Goal: Navigation & Orientation: Find specific page/section

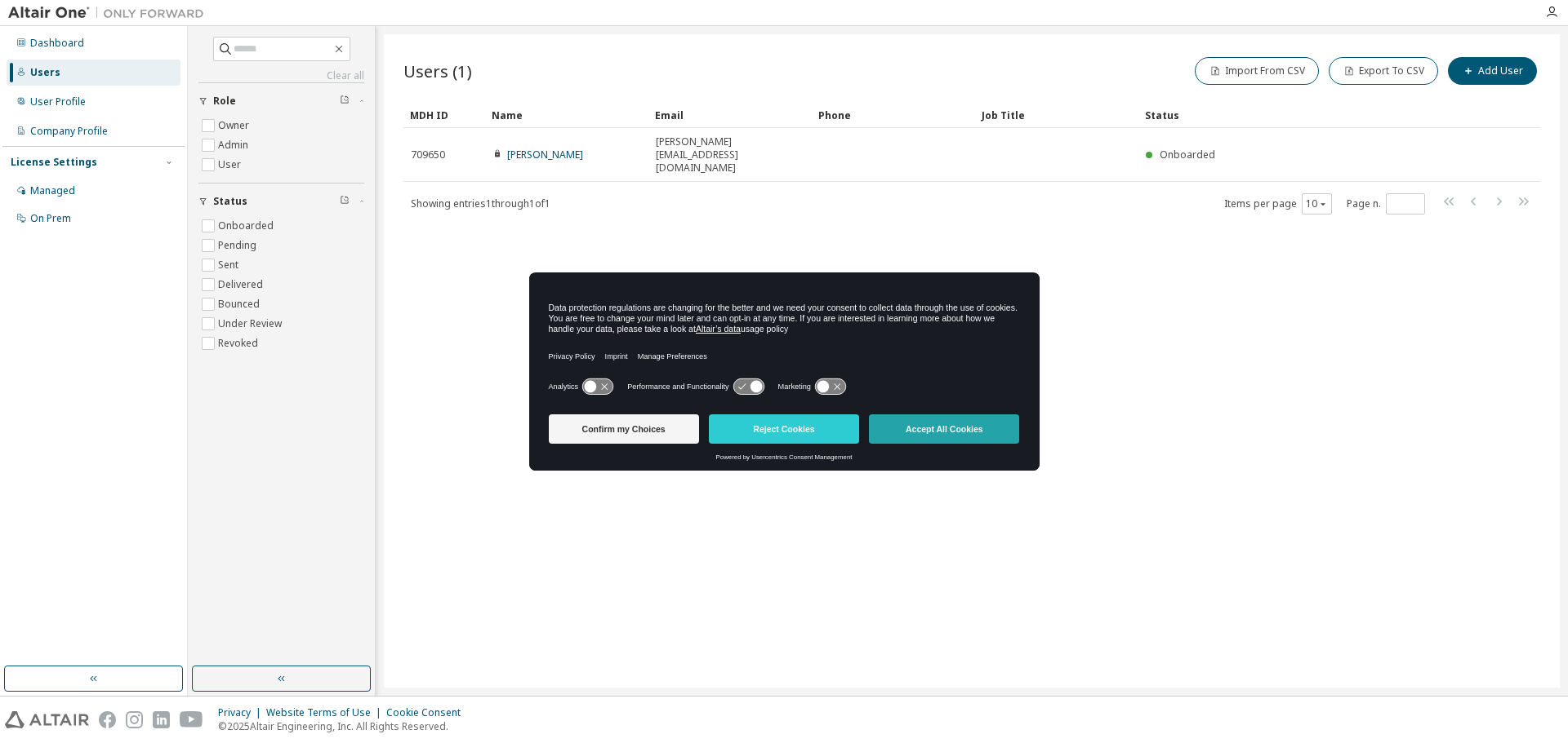
click at [925, 429] on button "Accept All Cookies" at bounding box center [943, 429] width 150 height 30
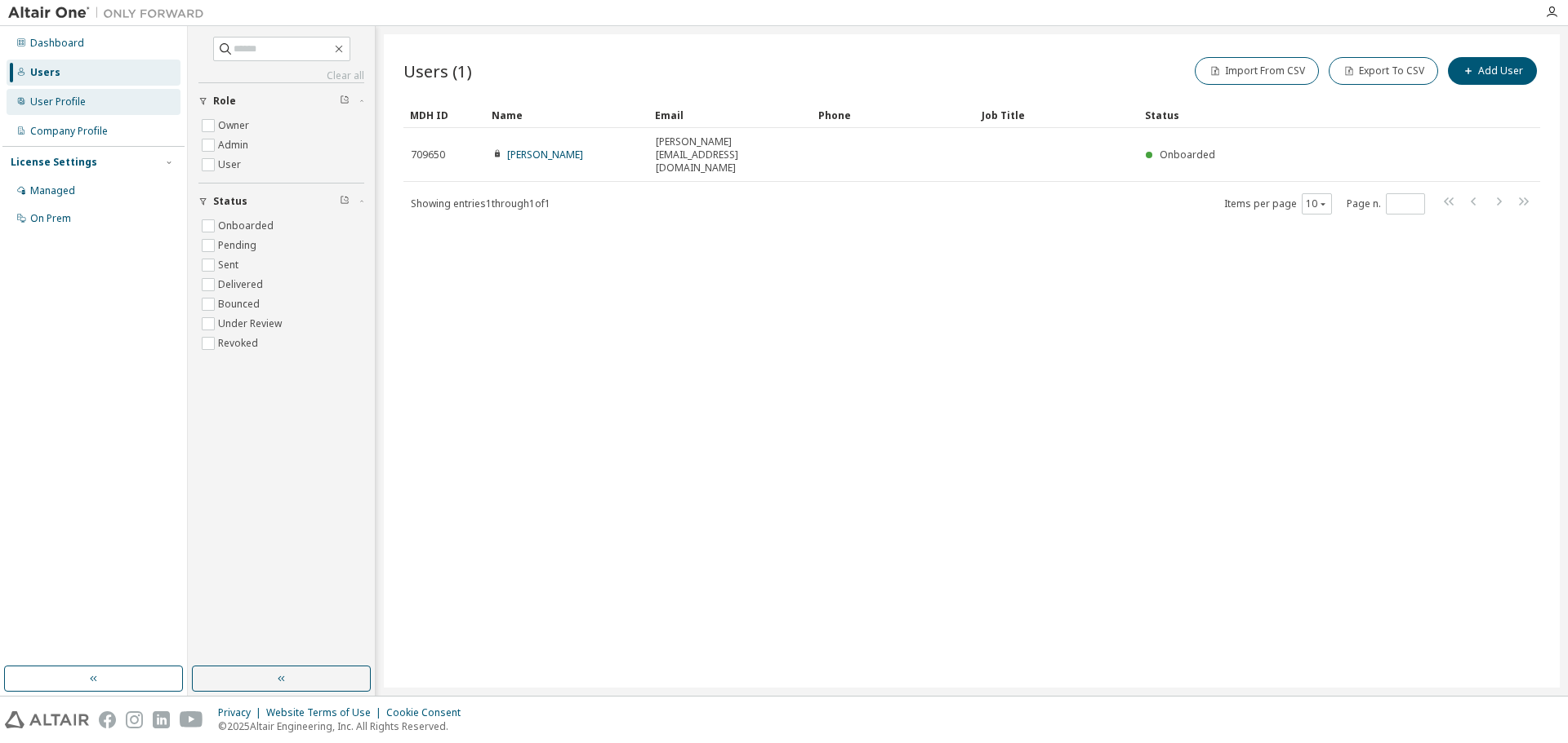
click at [67, 101] on div "User Profile" at bounding box center [57, 102] width 55 height 13
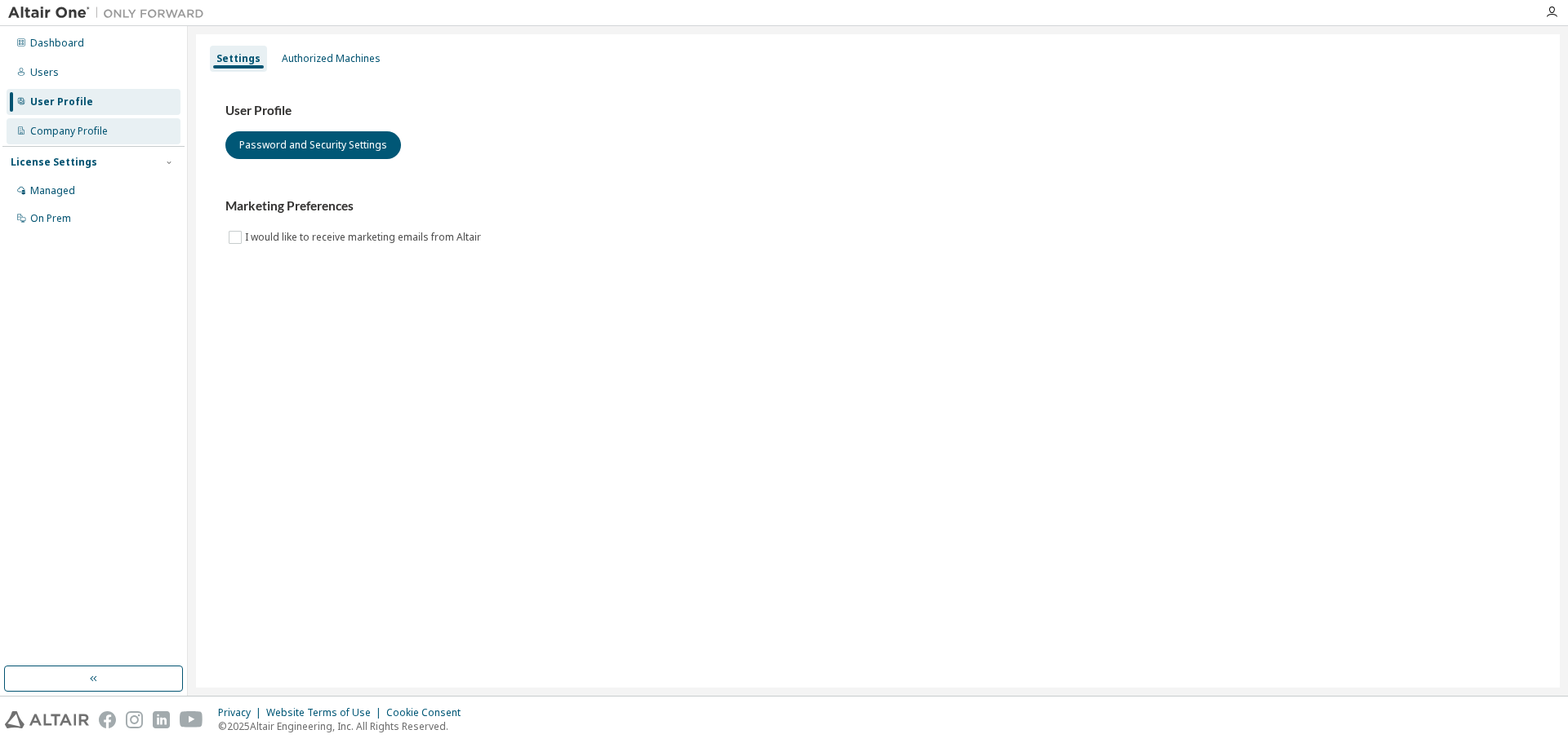
click at [65, 130] on div "Company Profile" at bounding box center [69, 132] width 78 height 13
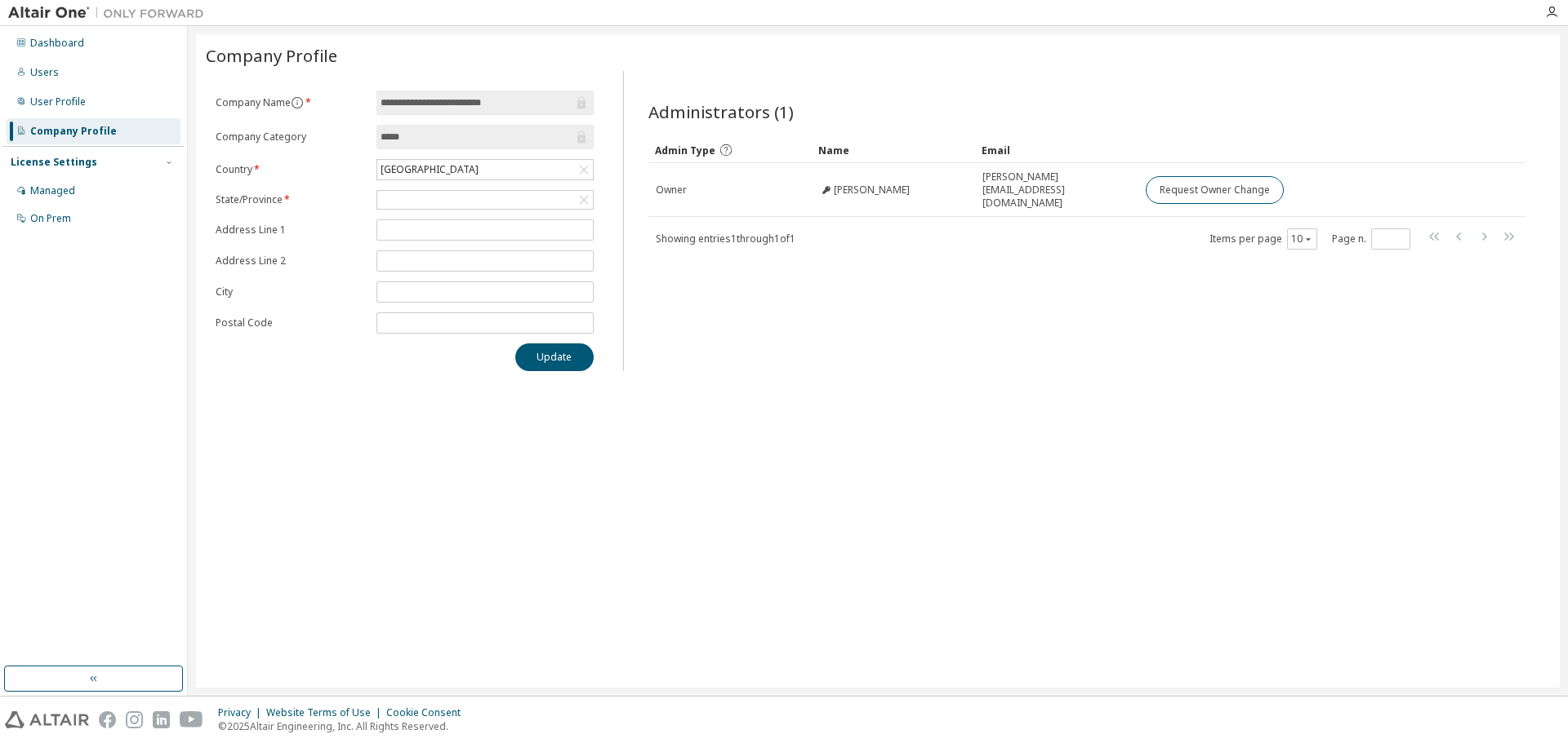
click at [440, 97] on input "**********" at bounding box center [477, 103] width 193 height 17
click at [423, 137] on input "*****" at bounding box center [477, 137] width 193 height 17
click at [577, 142] on icon at bounding box center [581, 137] width 8 height 12
click at [82, 209] on div "On Prem" at bounding box center [94, 219] width 174 height 26
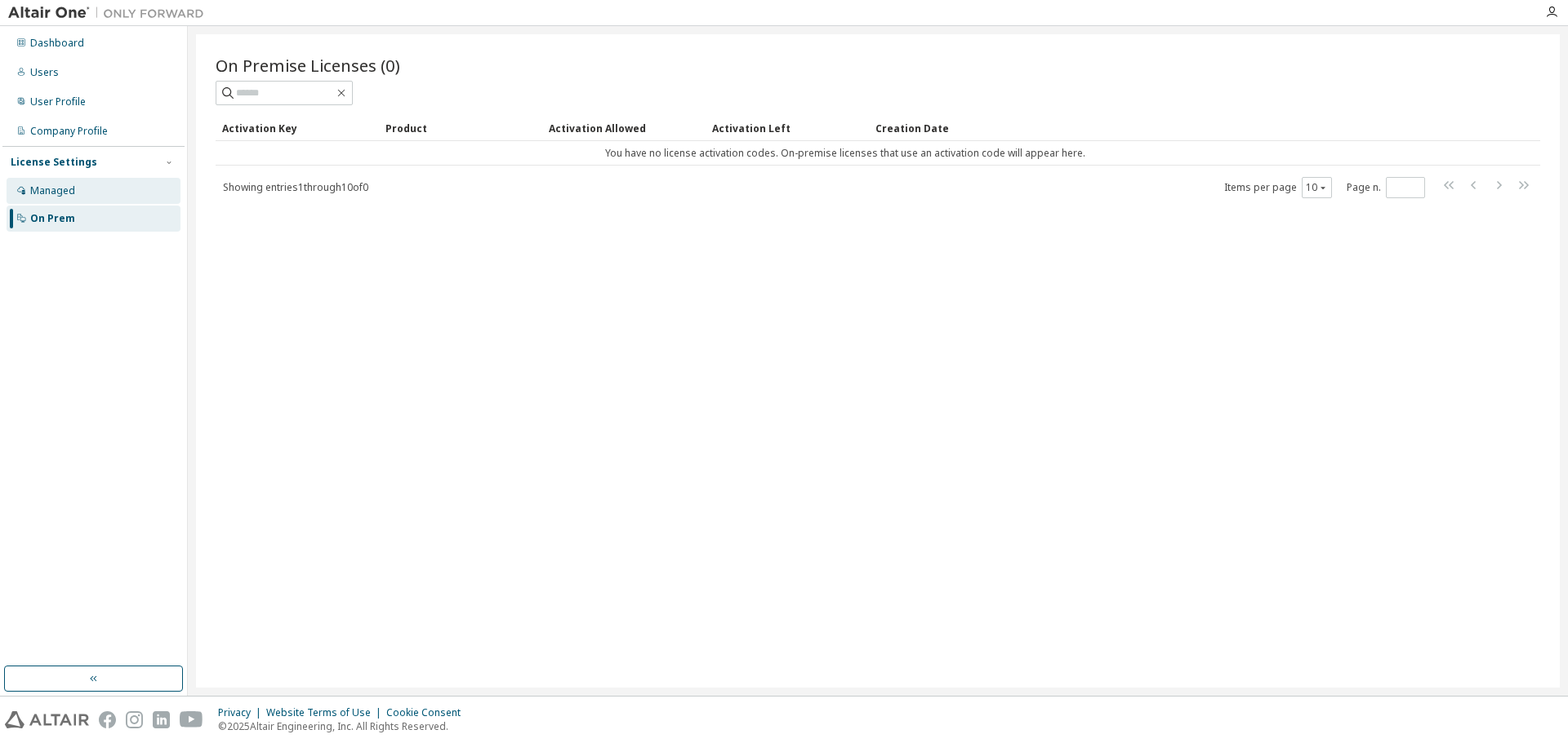
click at [67, 181] on div "Managed" at bounding box center [94, 191] width 174 height 26
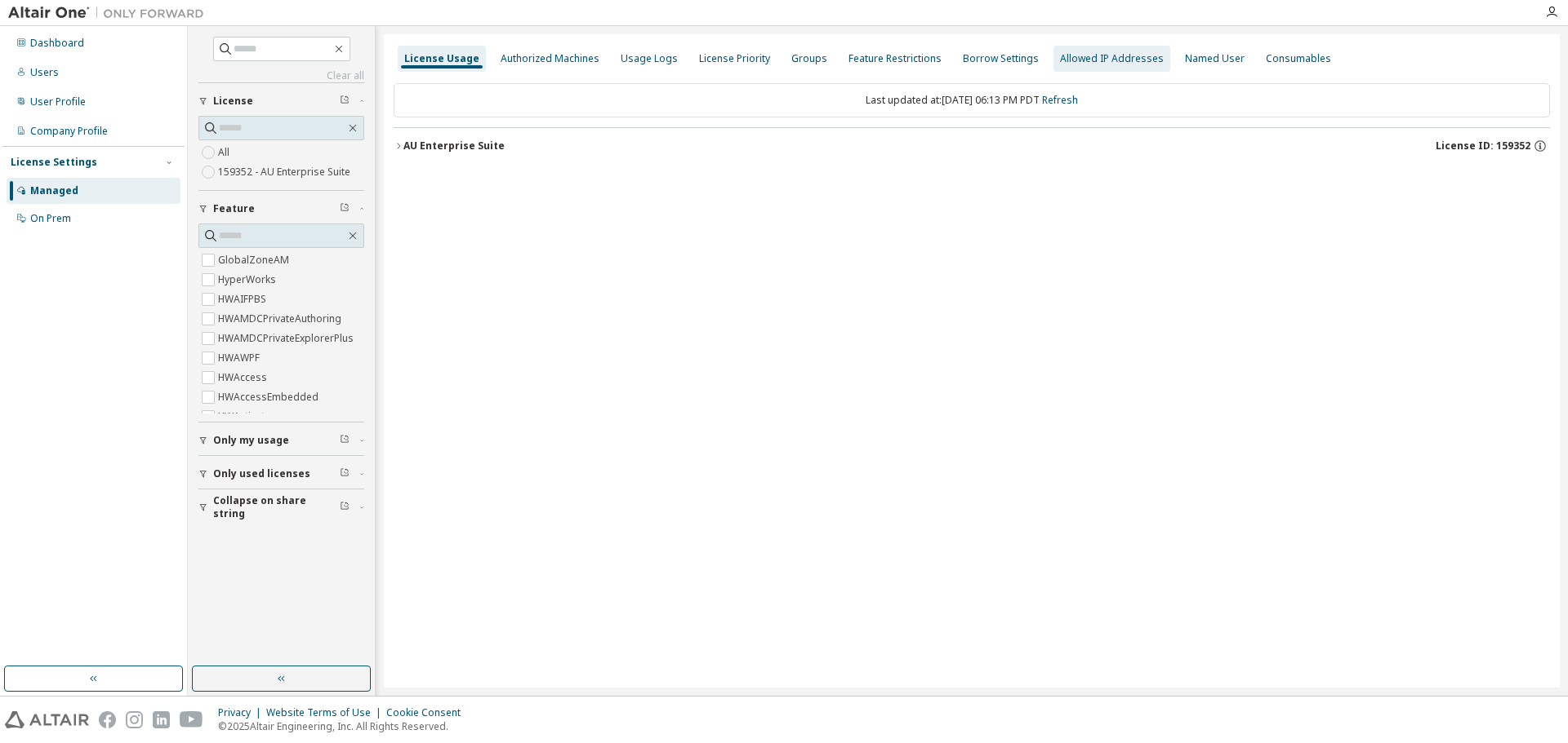
click at [898, 58] on div "Feature Restrictions" at bounding box center [895, 59] width 93 height 13
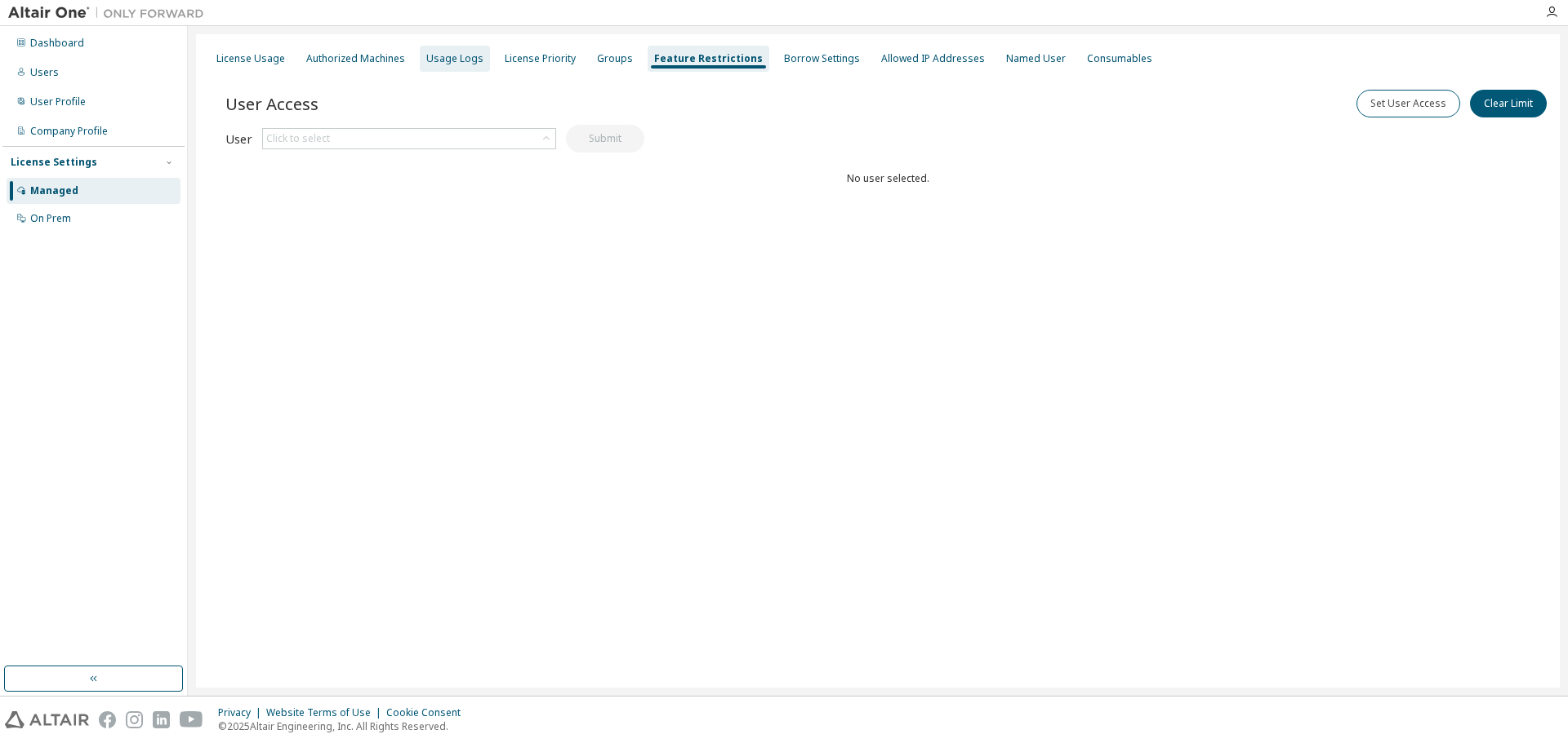
click at [440, 70] on div "Usage Logs" at bounding box center [455, 59] width 70 height 26
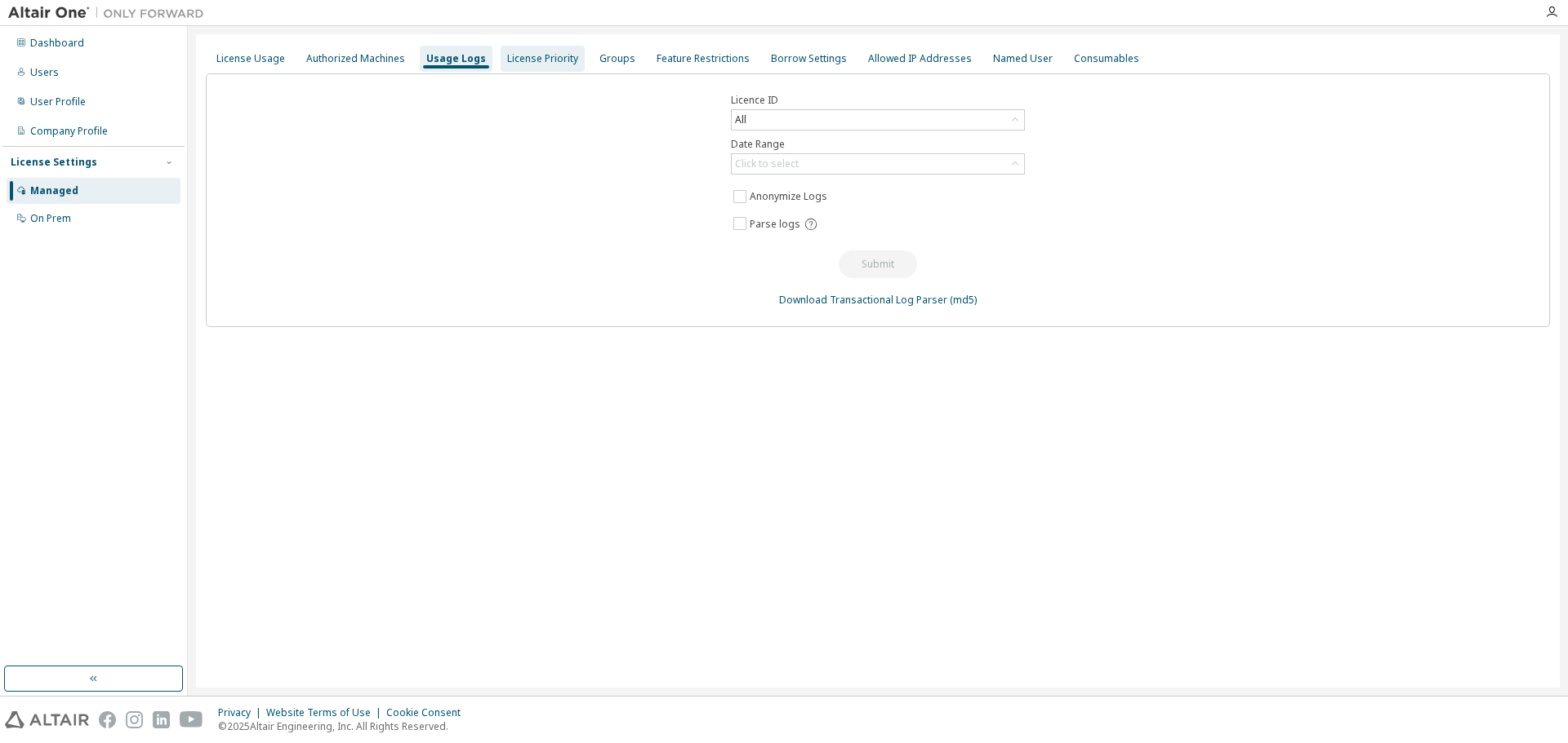
click at [519, 55] on div "License Priority" at bounding box center [542, 59] width 71 height 13
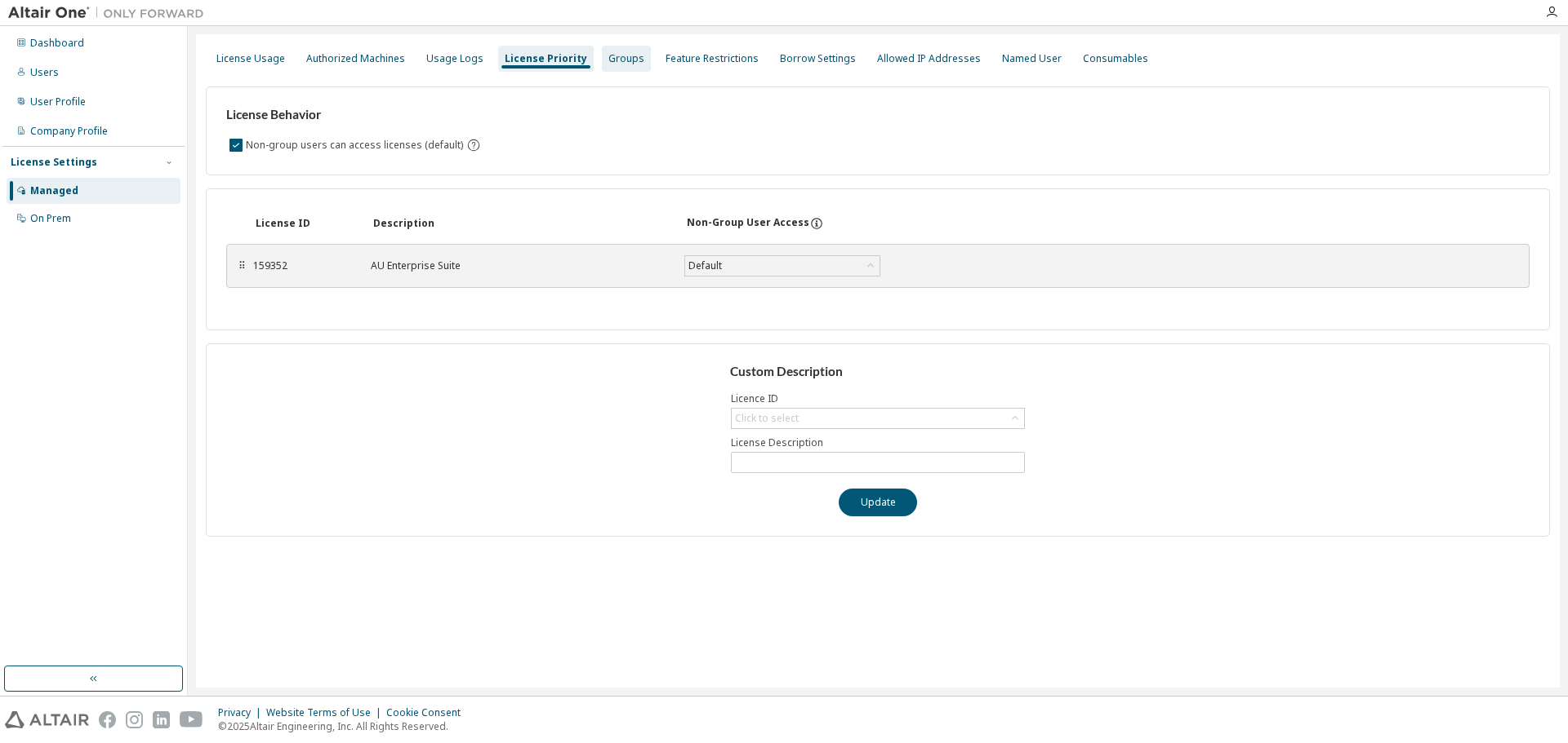
click at [617, 57] on div "Groups" at bounding box center [626, 59] width 36 height 13
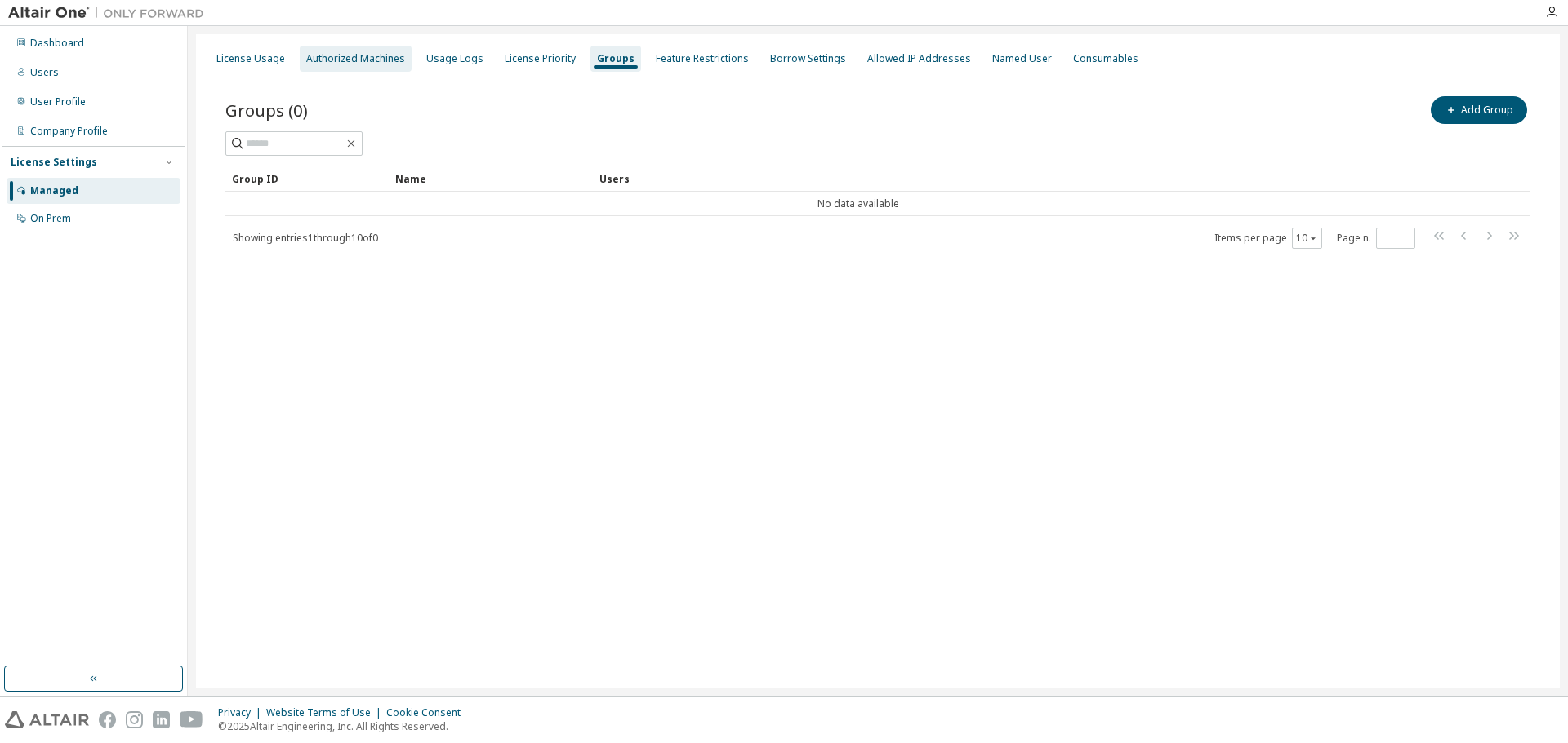
drag, startPoint x: 446, startPoint y: 62, endPoint x: 384, endPoint y: 62, distance: 62.0
click at [446, 63] on div "Usage Logs" at bounding box center [455, 59] width 57 height 13
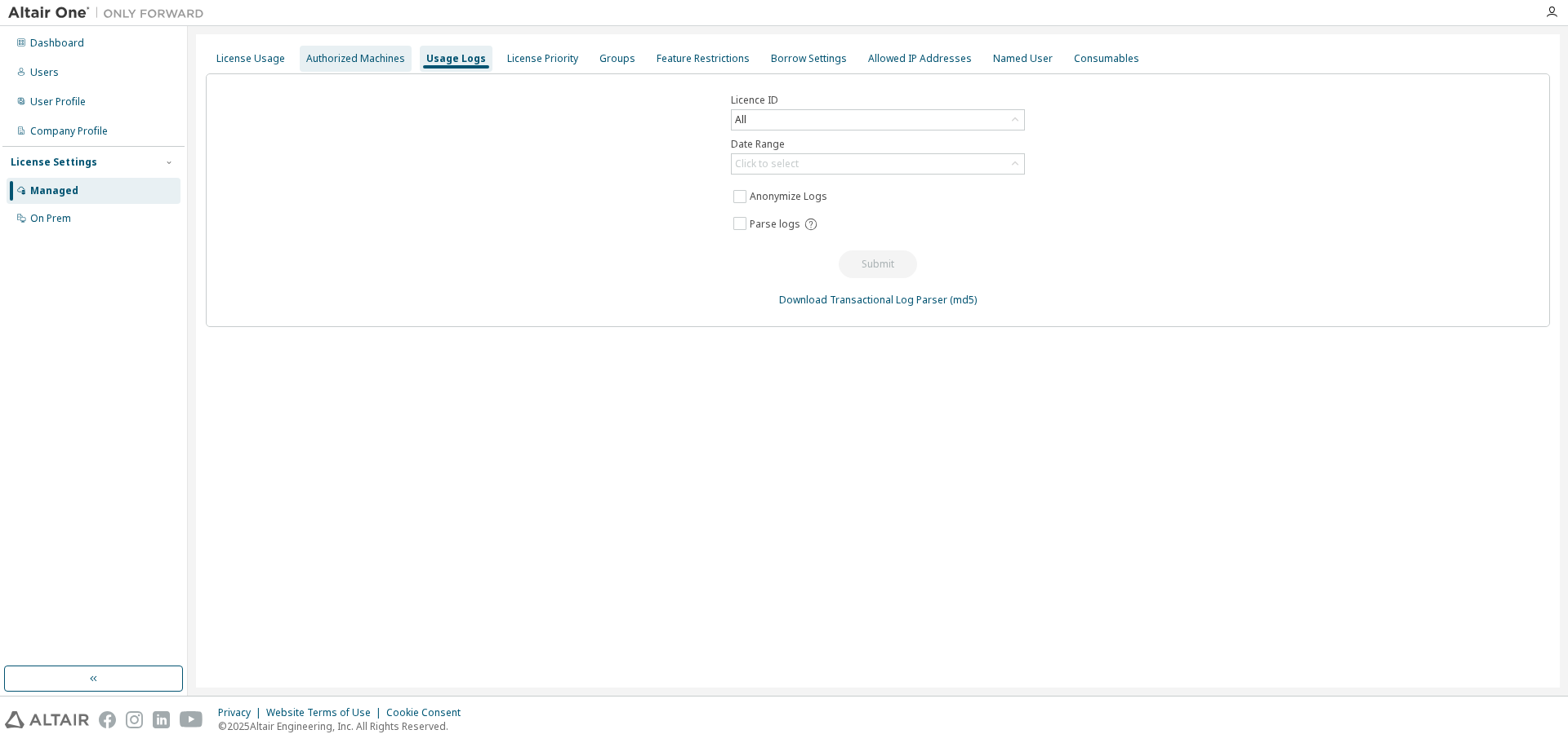
click at [366, 60] on div "Authorized Machines" at bounding box center [355, 59] width 99 height 13
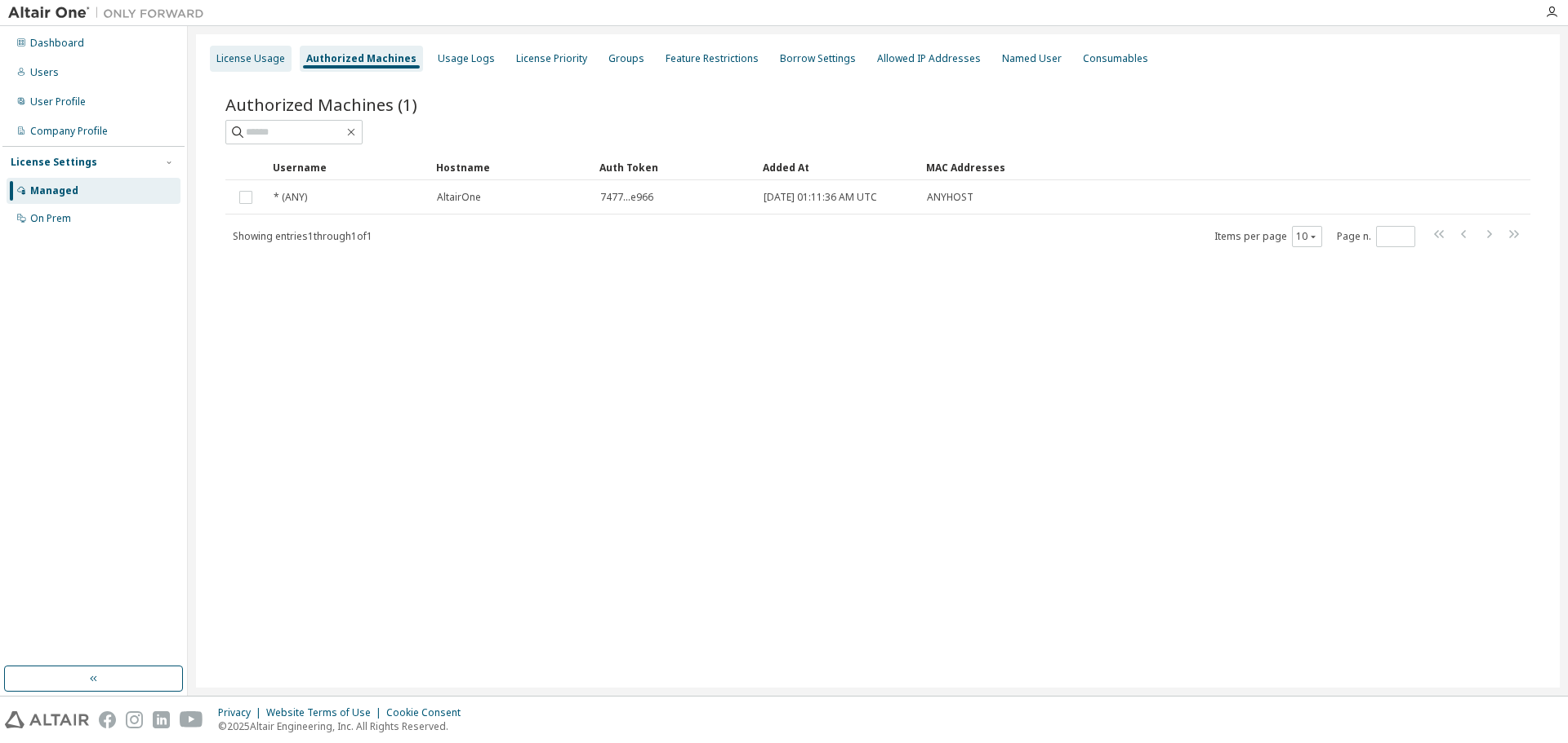
click at [253, 57] on div "License Usage" at bounding box center [250, 59] width 69 height 13
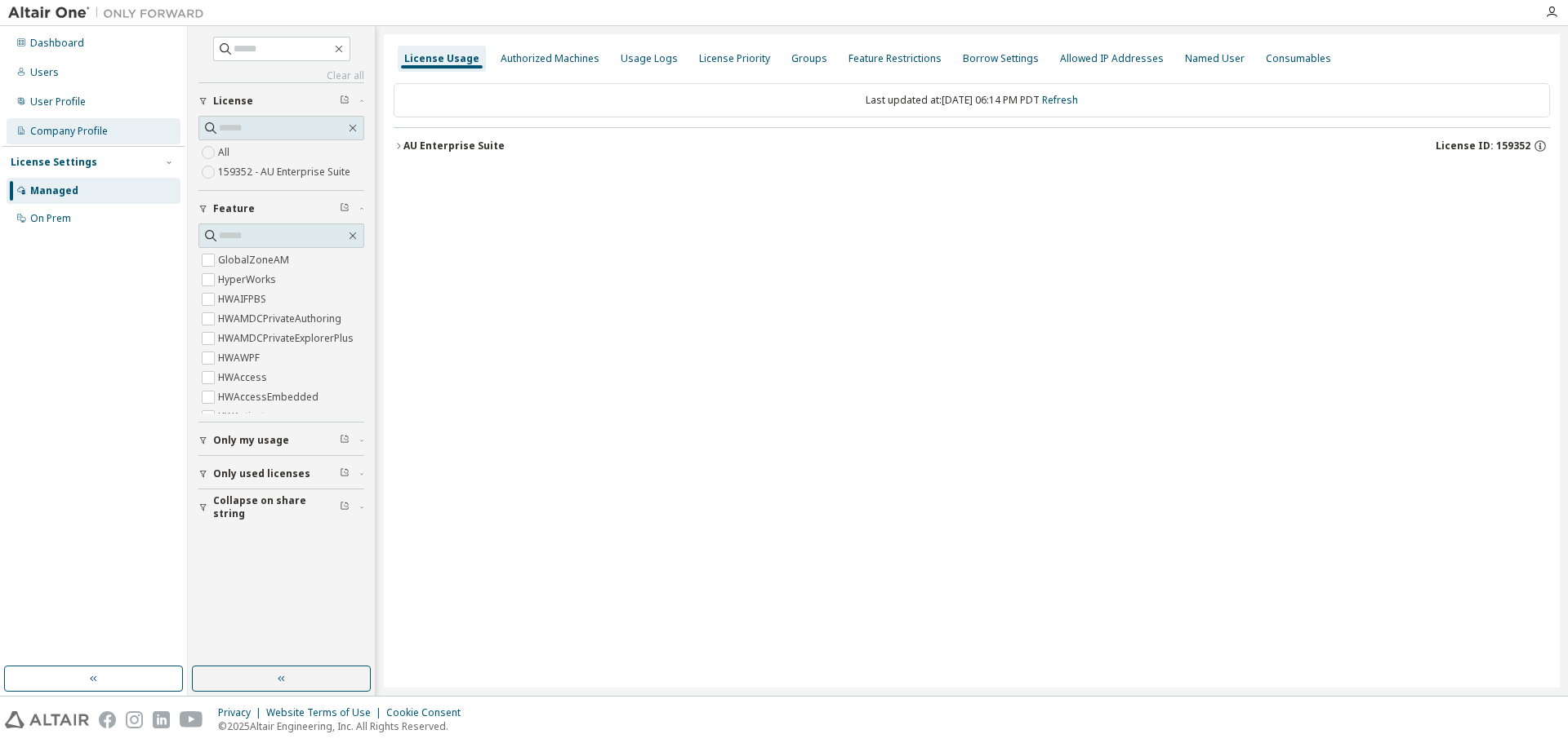
click at [80, 127] on div "Company Profile" at bounding box center [69, 132] width 78 height 13
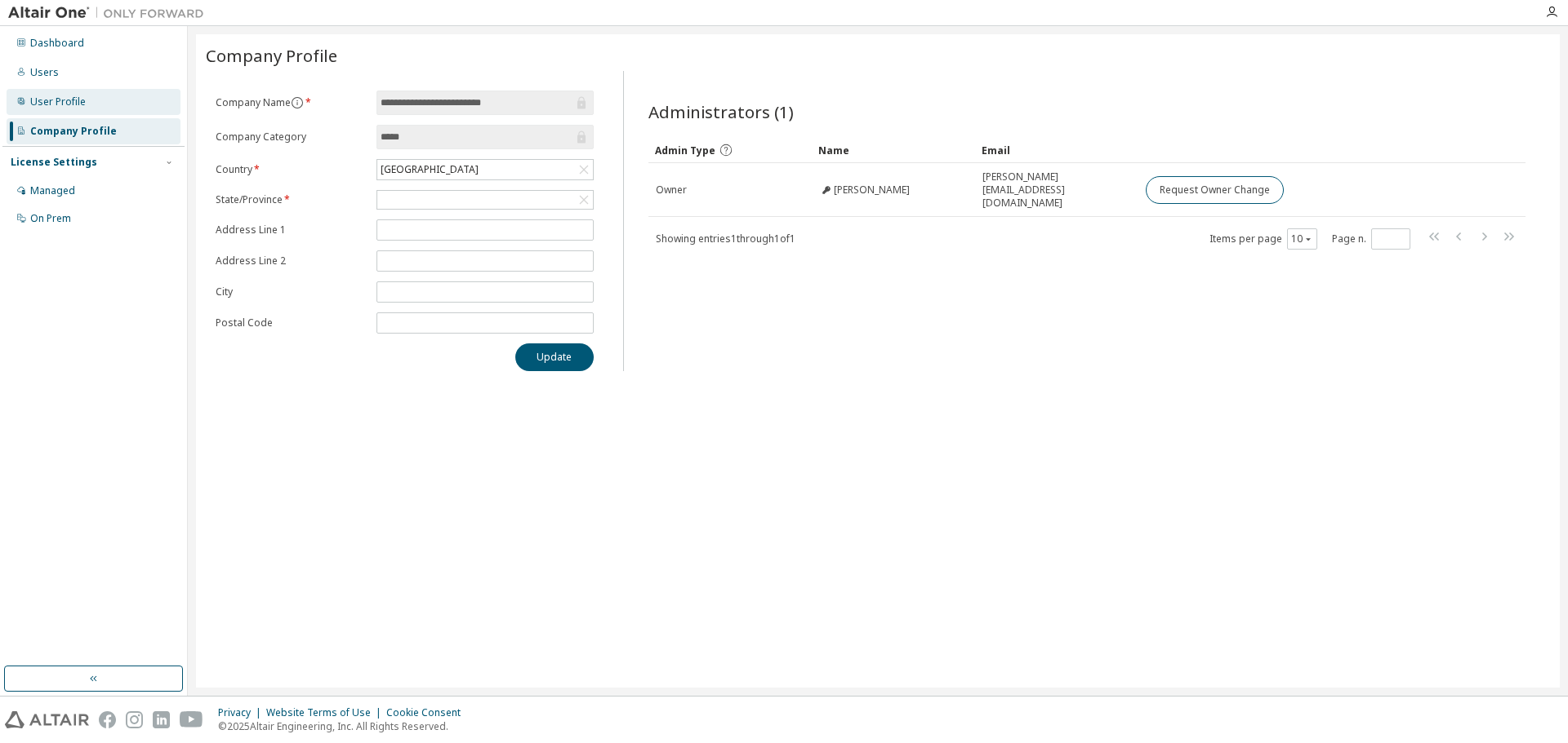
click at [73, 89] on div "User Profile" at bounding box center [94, 103] width 174 height 26
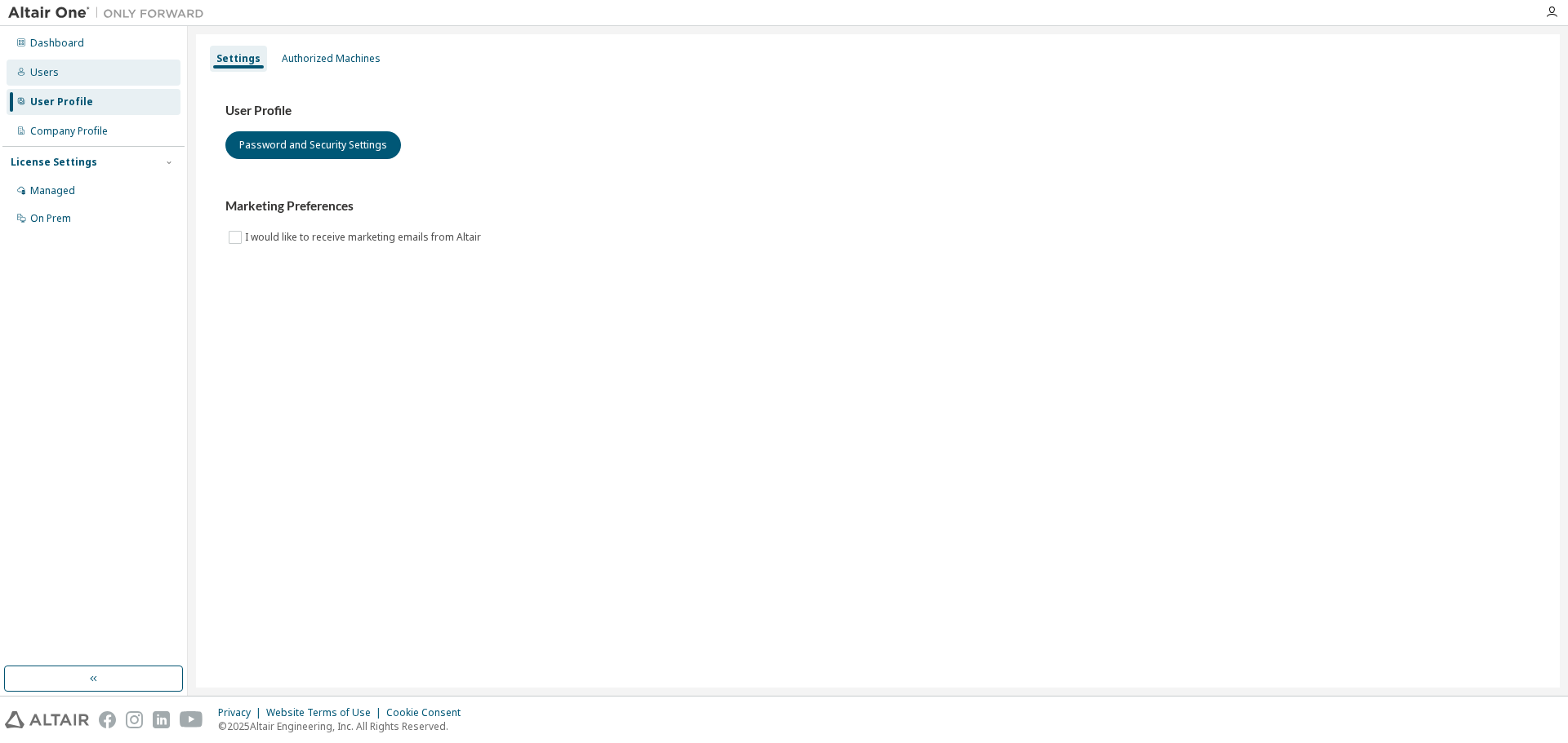
click at [70, 70] on div "Users" at bounding box center [94, 73] width 174 height 26
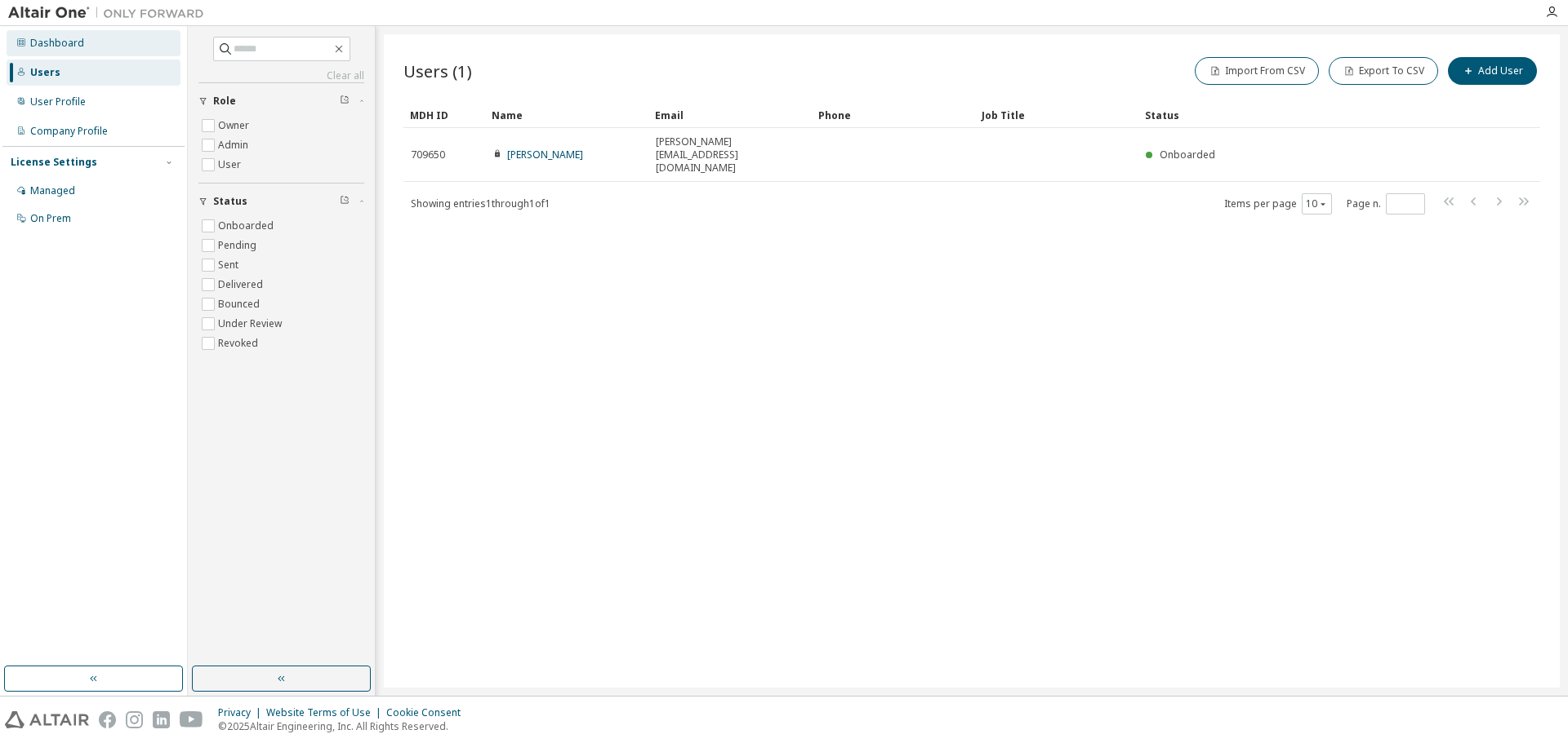
click at [71, 51] on div "Dashboard" at bounding box center [94, 43] width 174 height 26
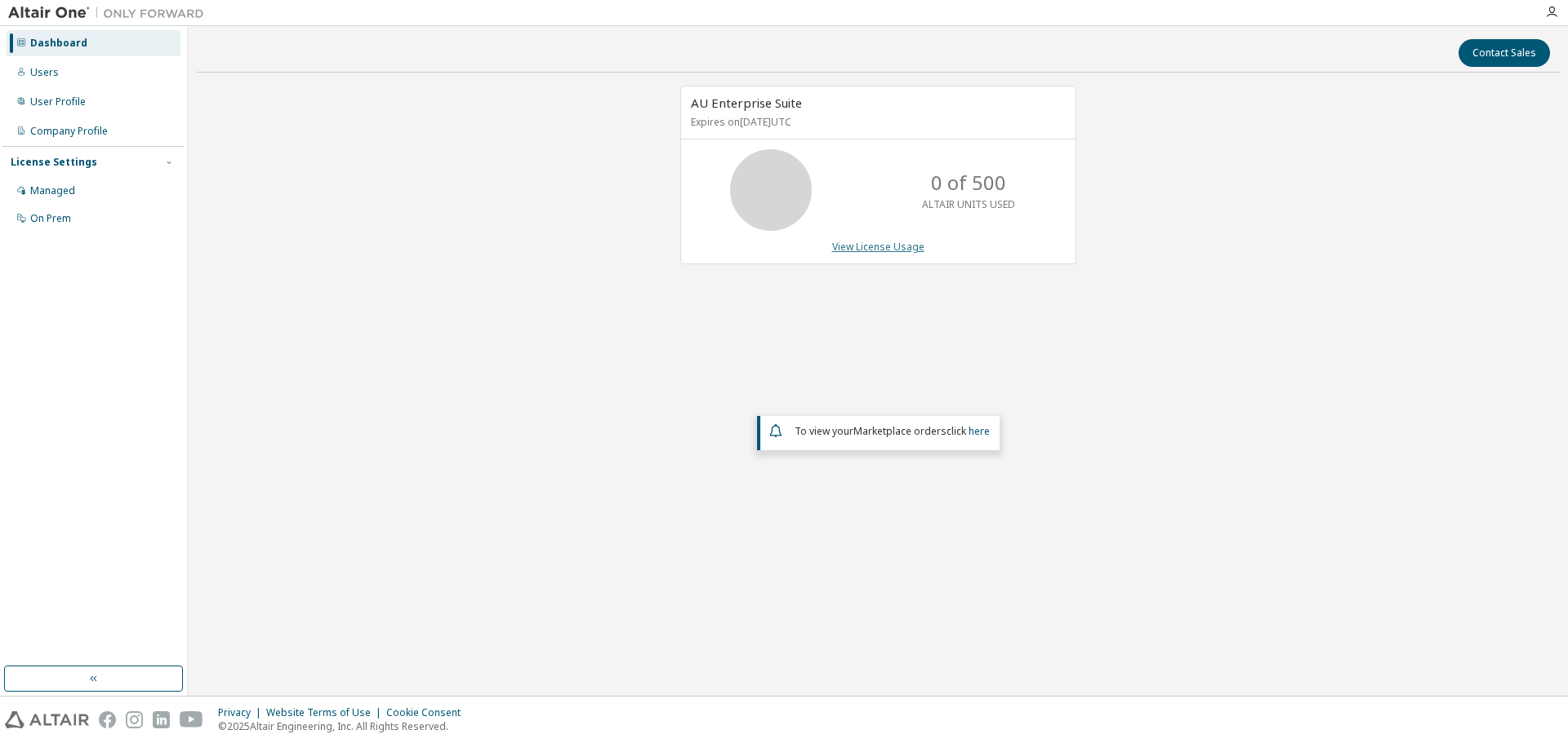
click at [882, 249] on link "View License Usage" at bounding box center [878, 247] width 92 height 14
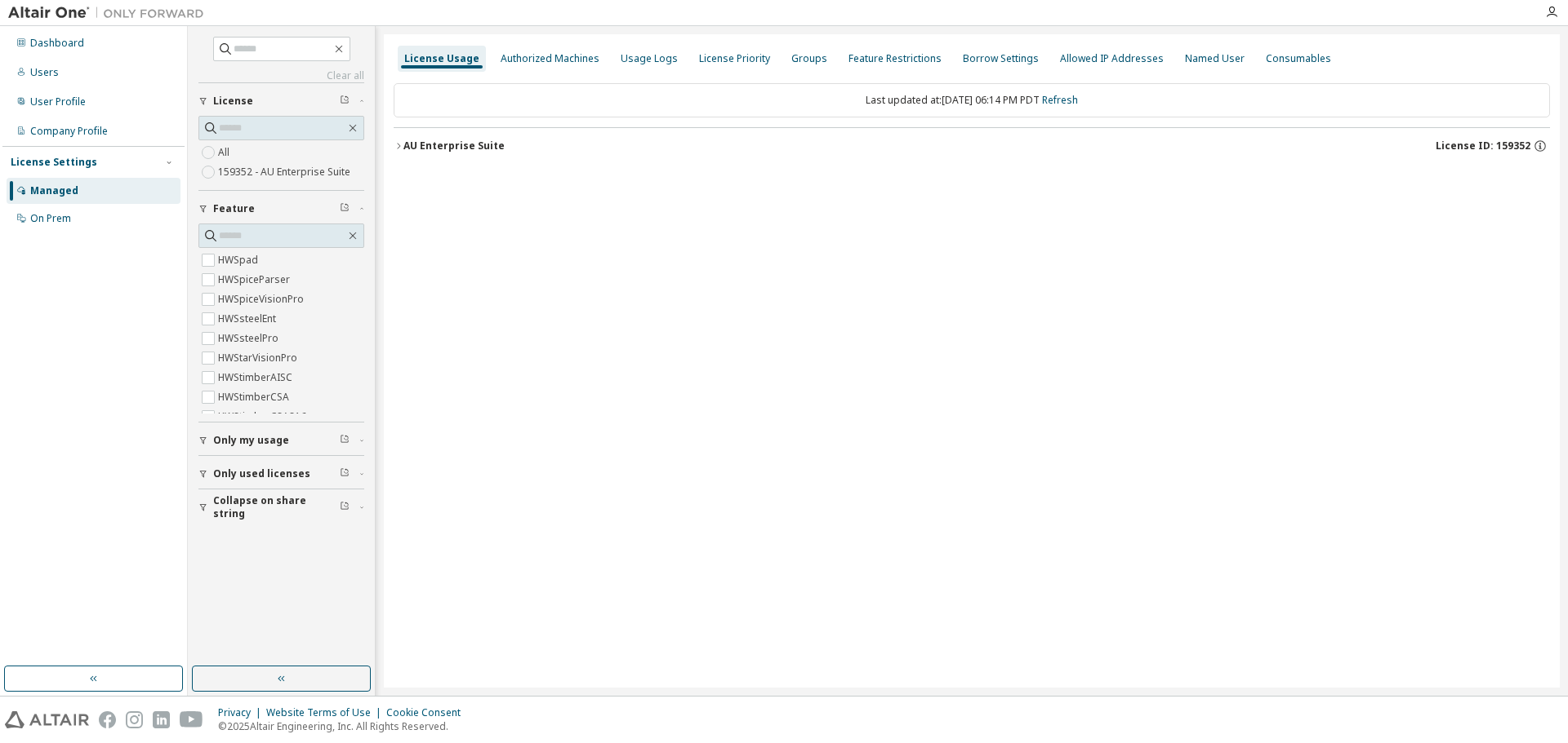
scroll to position [6288, 0]
